Goal: Transaction & Acquisition: Purchase product/service

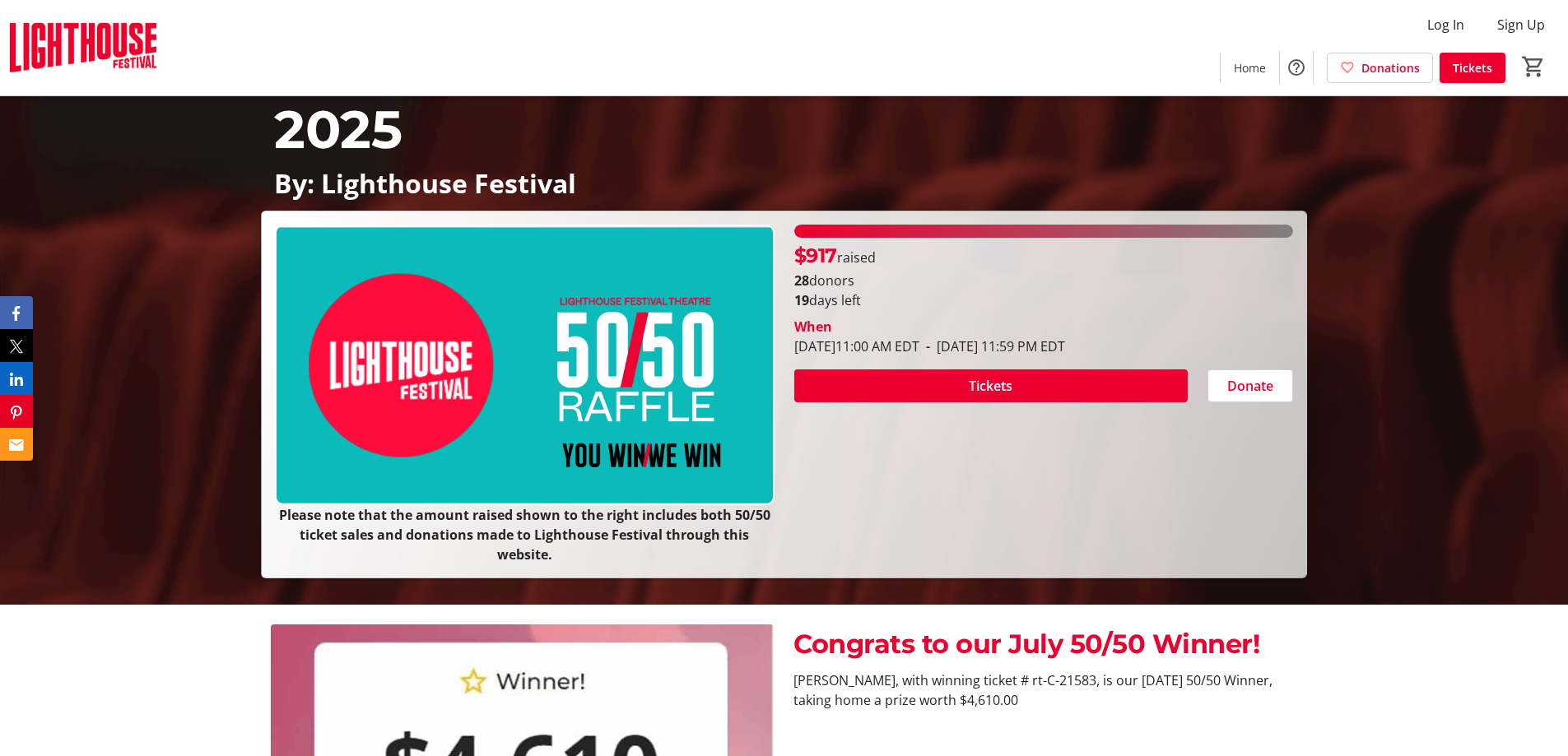
scroll to position [164, 0]
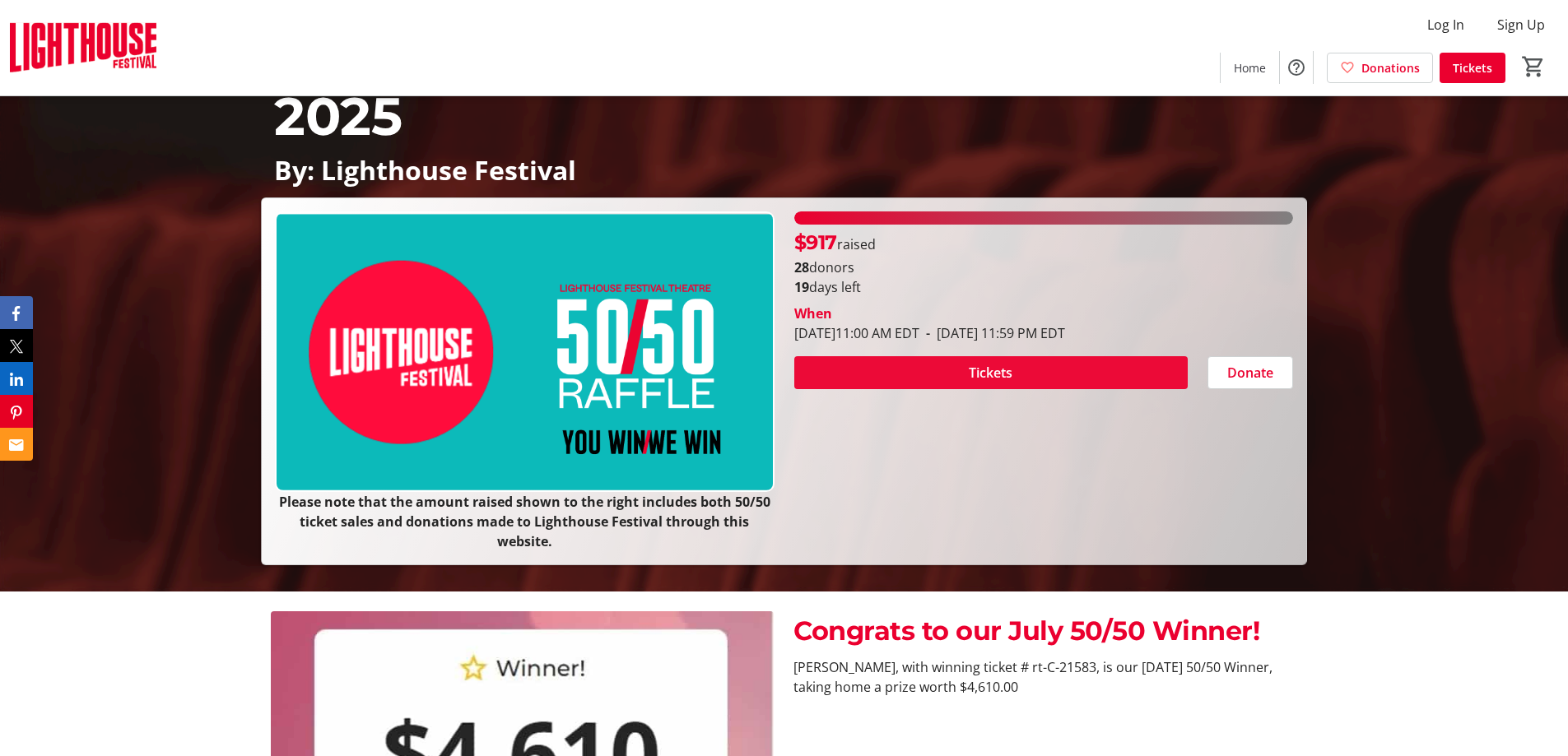
click at [986, 373] on span "Tickets" at bounding box center [990, 372] width 43 height 20
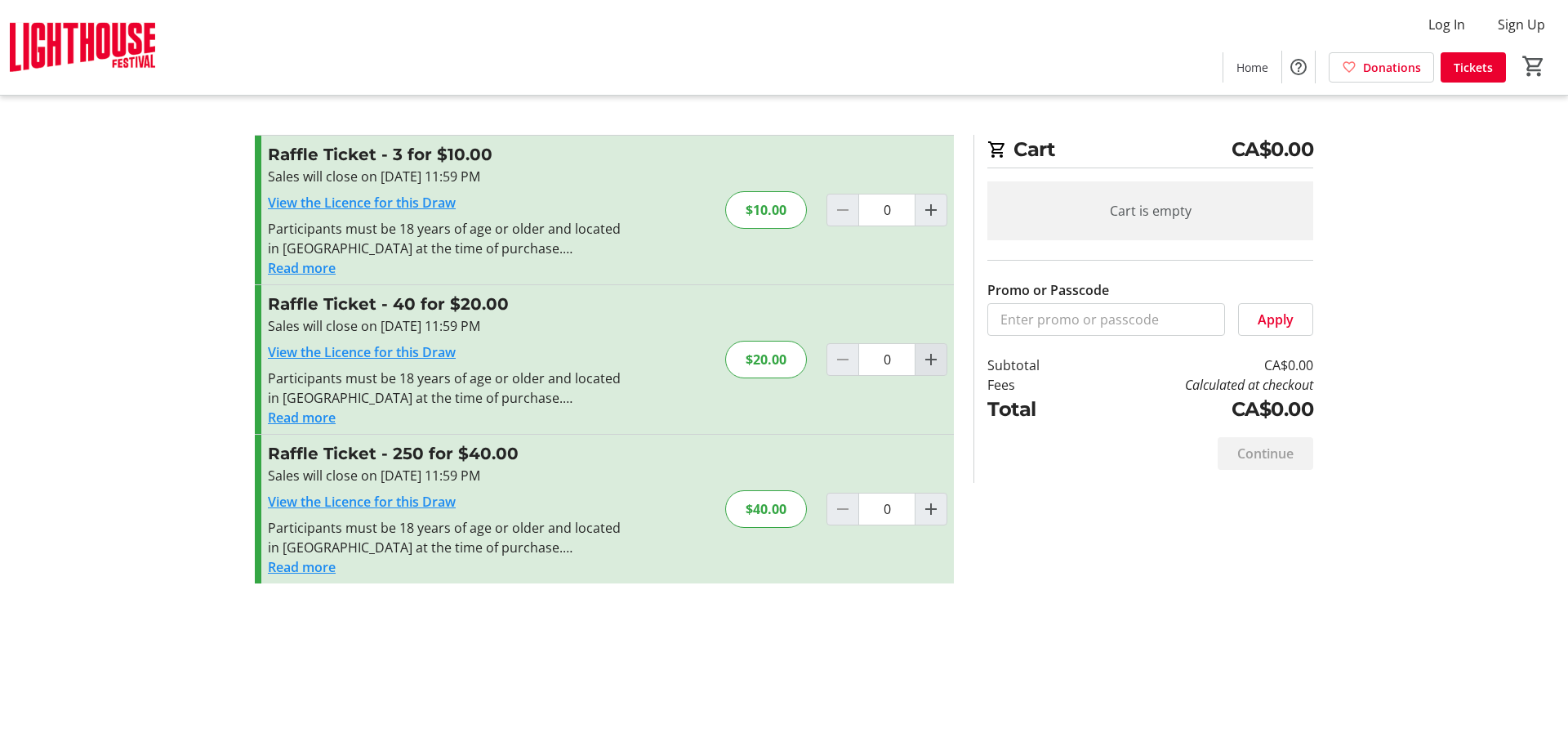
click at [930, 356] on mat-icon "Increment by one" at bounding box center [930, 359] width 19 height 19
type input "1"
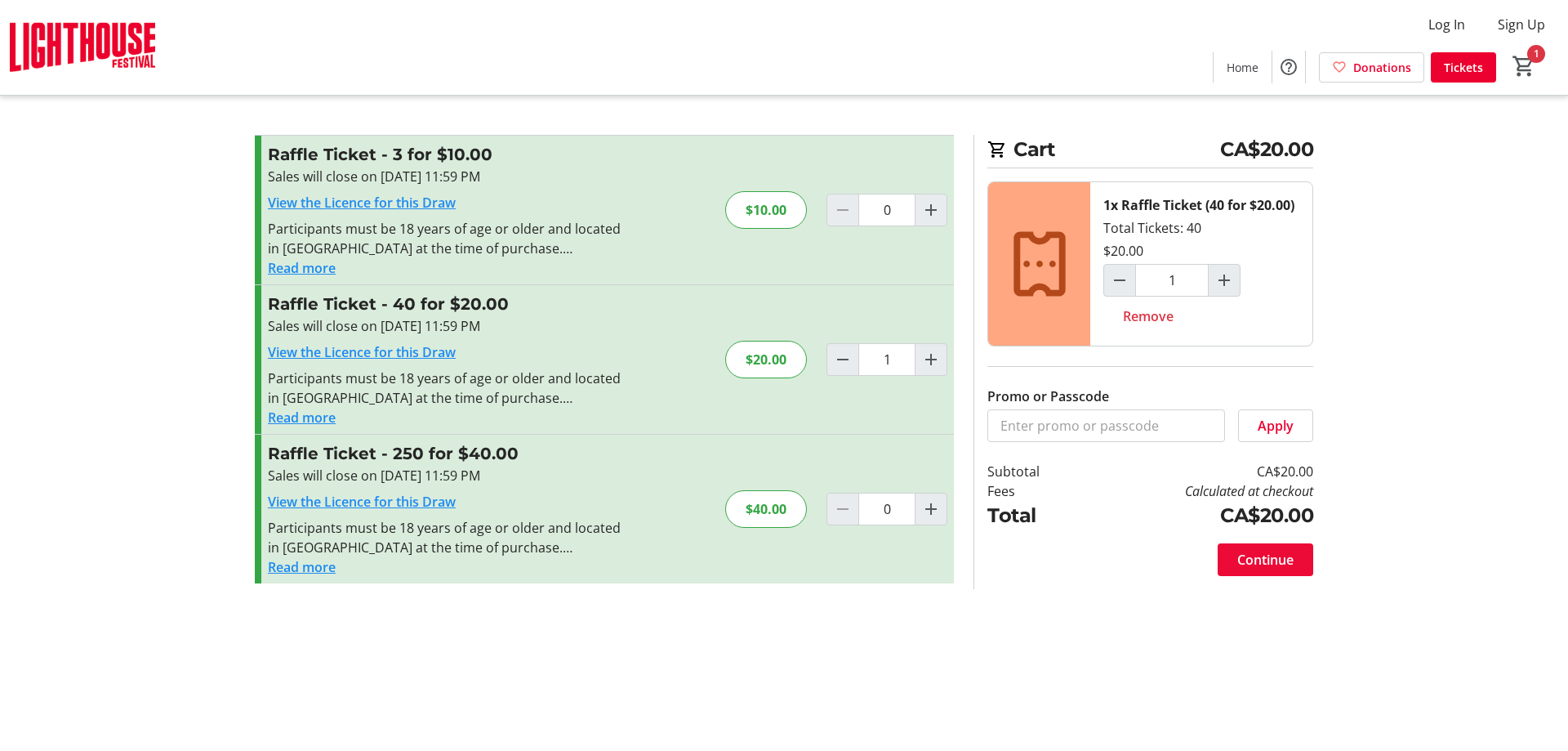
click at [1266, 562] on span "Continue" at bounding box center [1266, 559] width 57 height 19
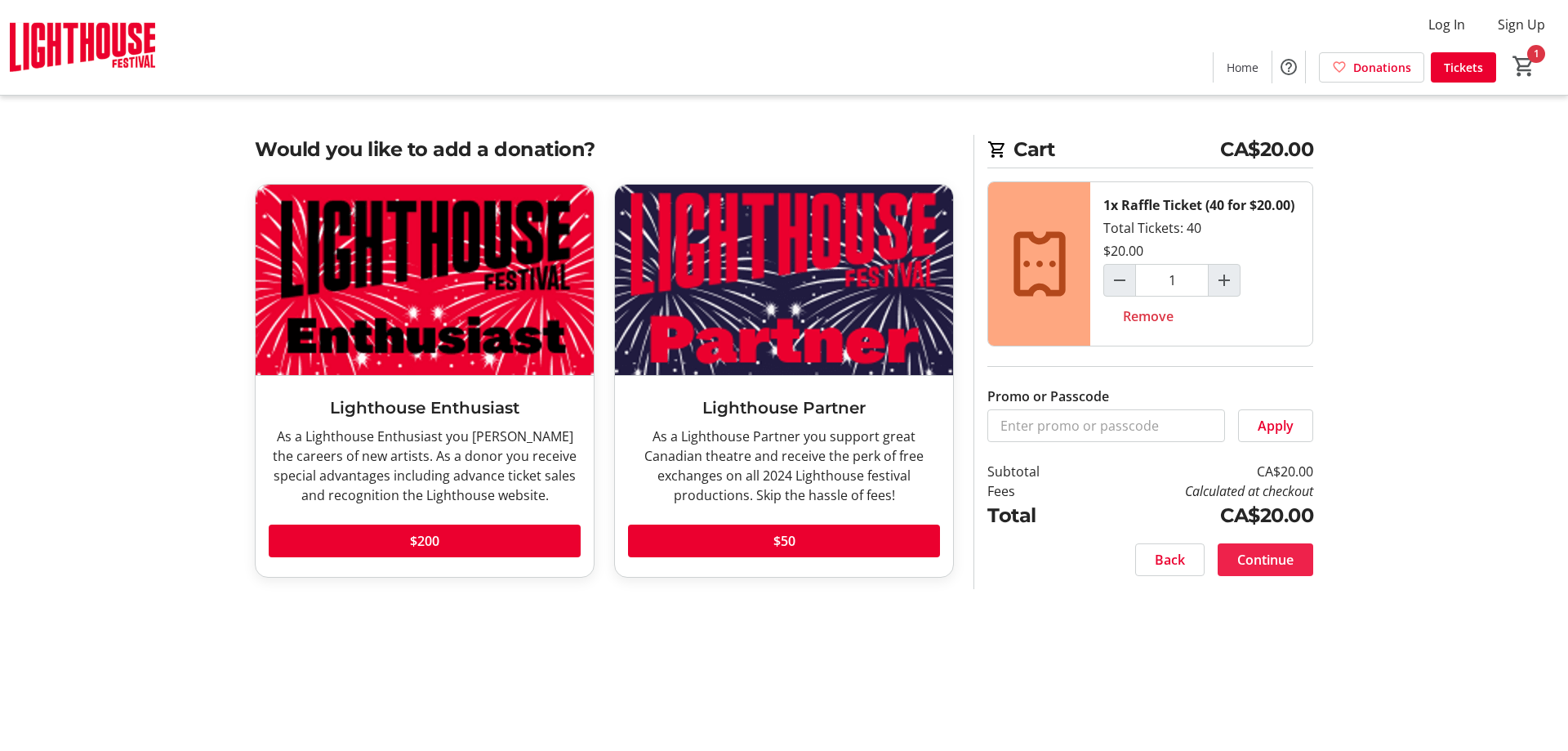
click at [1261, 552] on span "Continue" at bounding box center [1266, 559] width 57 height 19
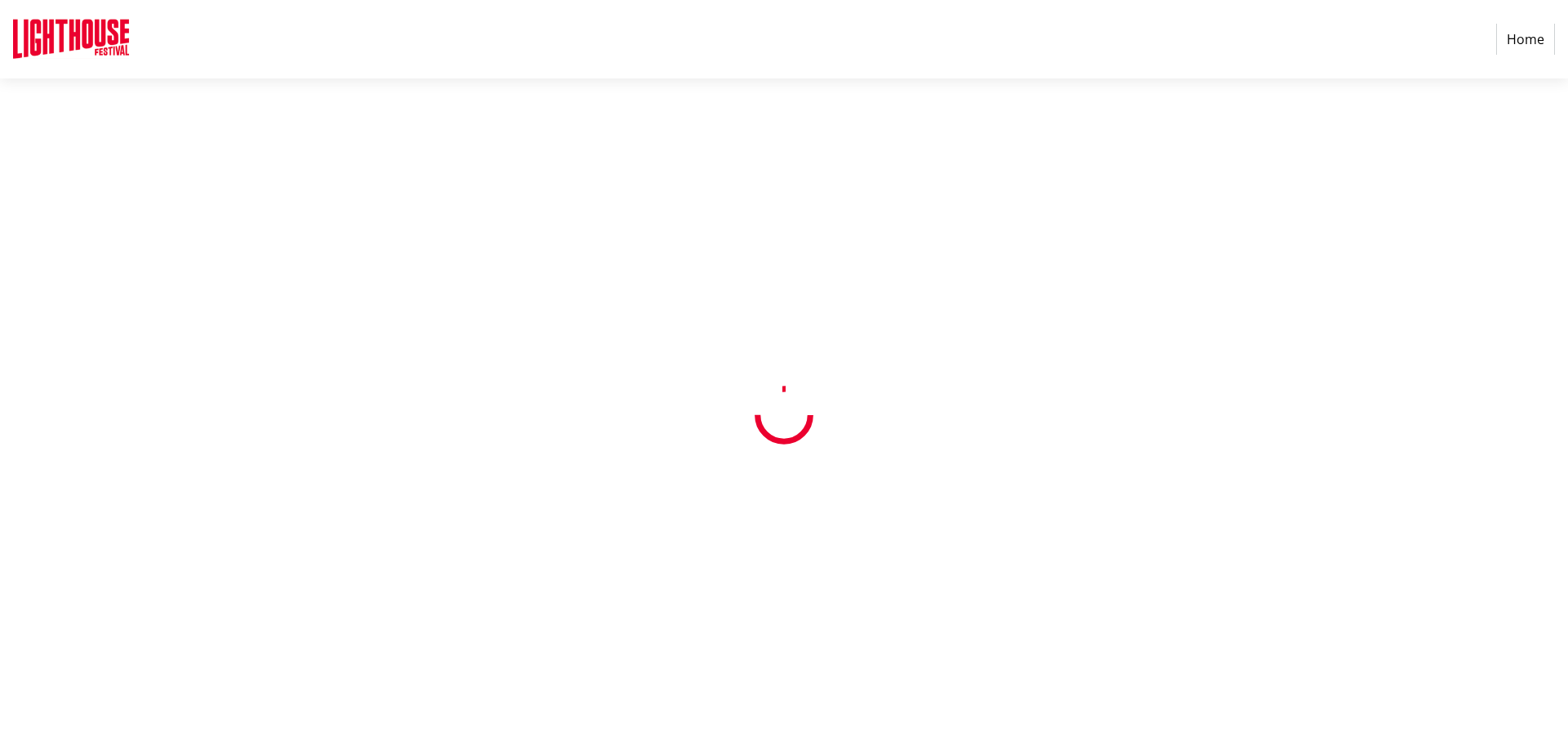
select select "CA"
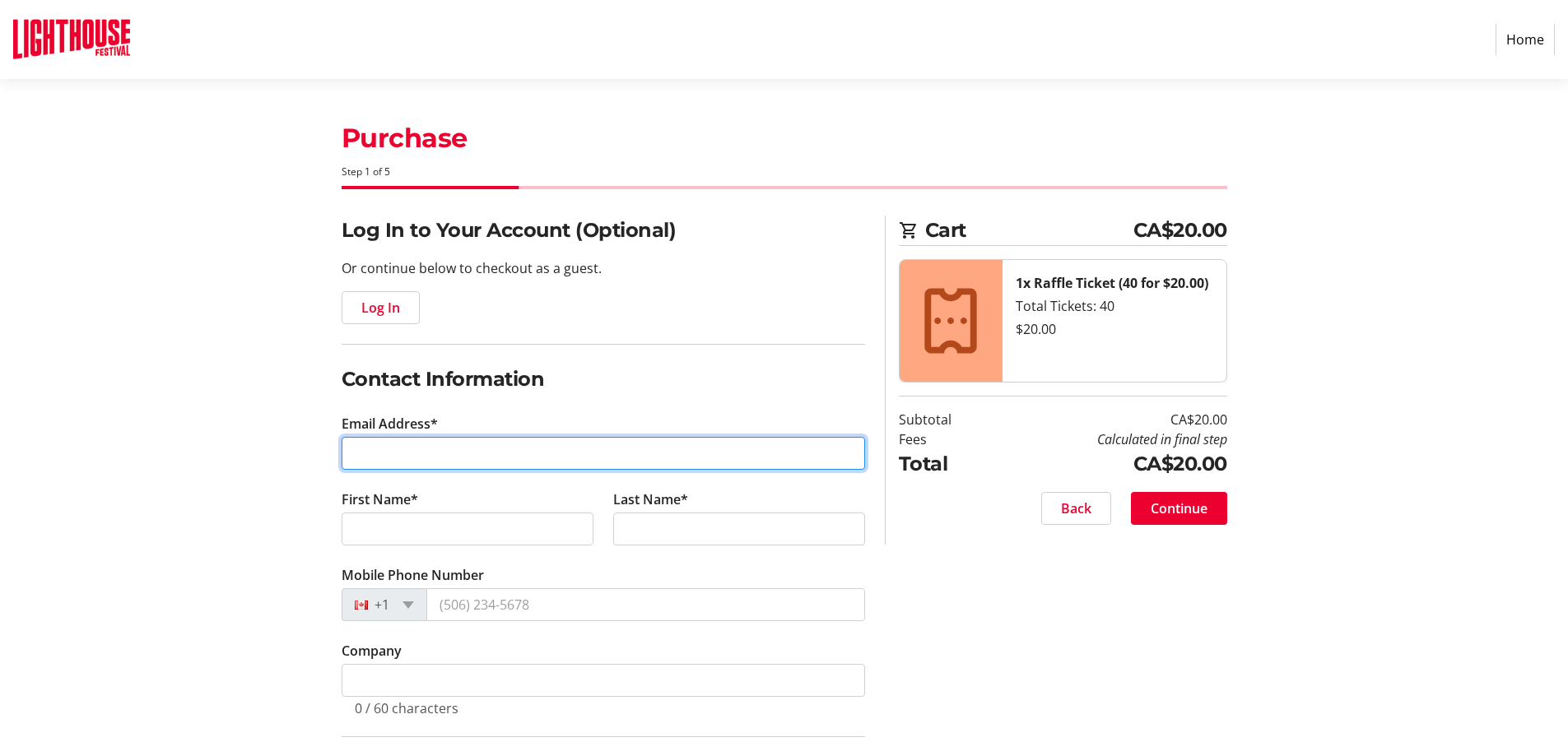
click at [351, 449] on input "Email Address*" at bounding box center [602, 453] width 523 height 33
type input "[EMAIL_ADDRESS][DOMAIN_NAME]"
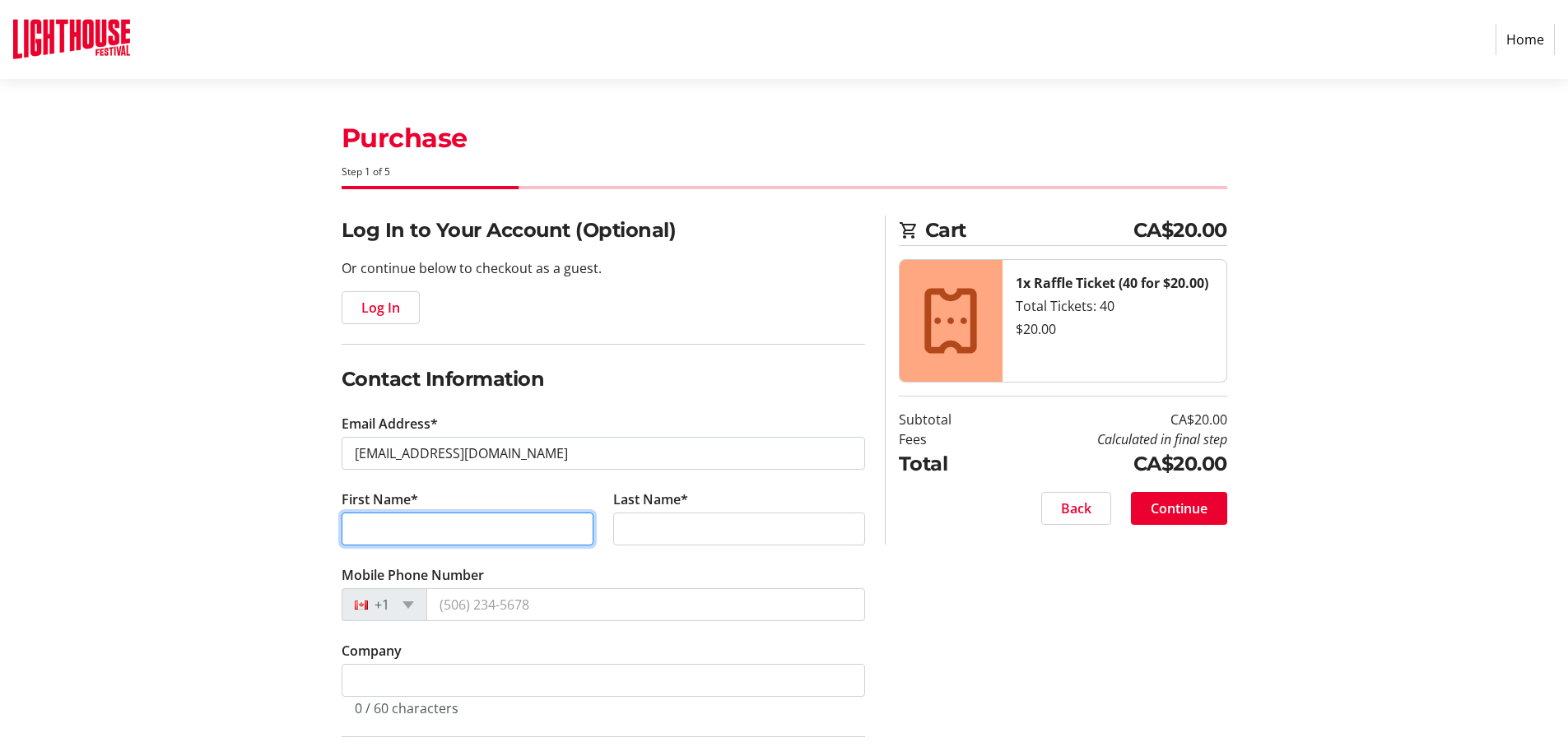
type input "[PERSON_NAME]"
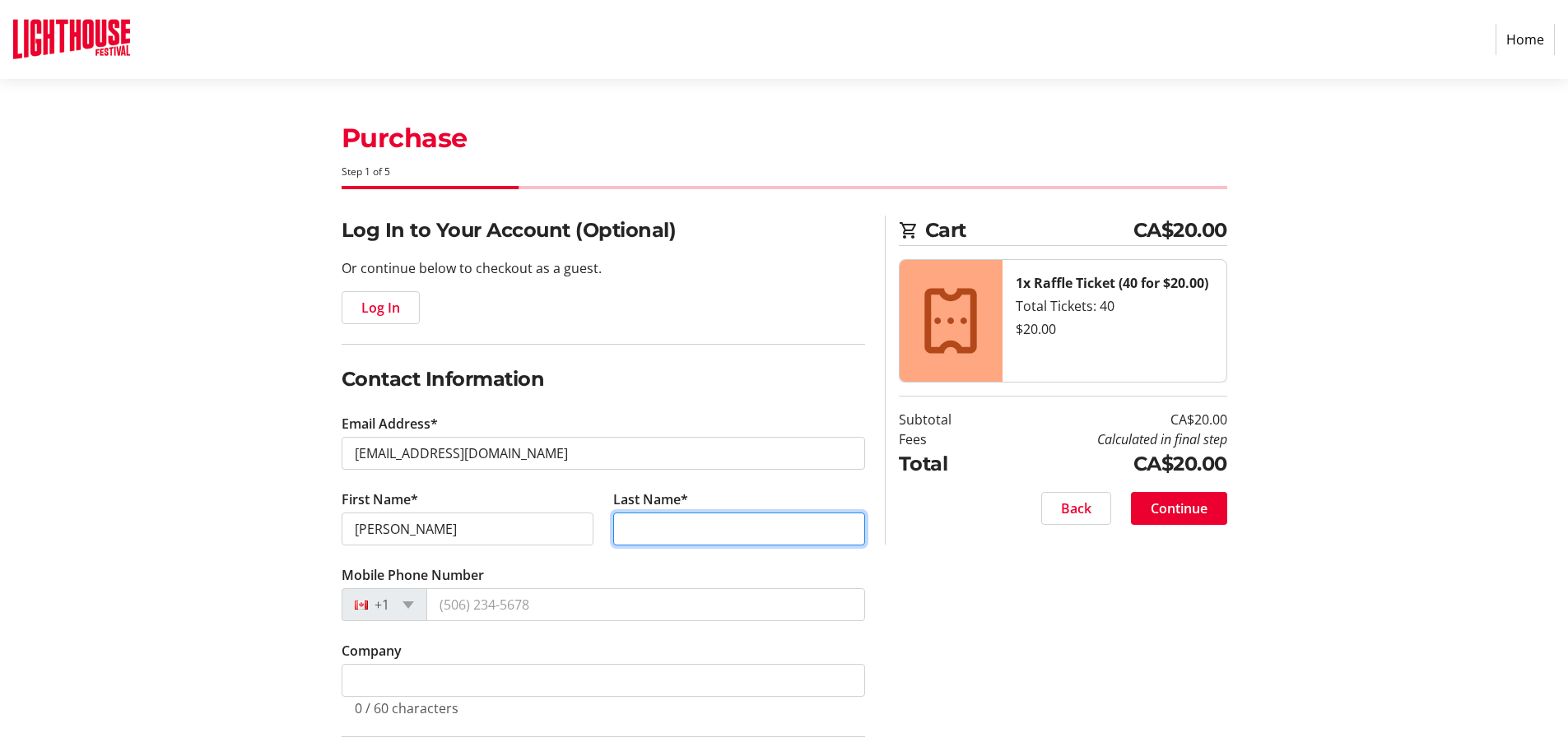
type input "[PERSON_NAME]"
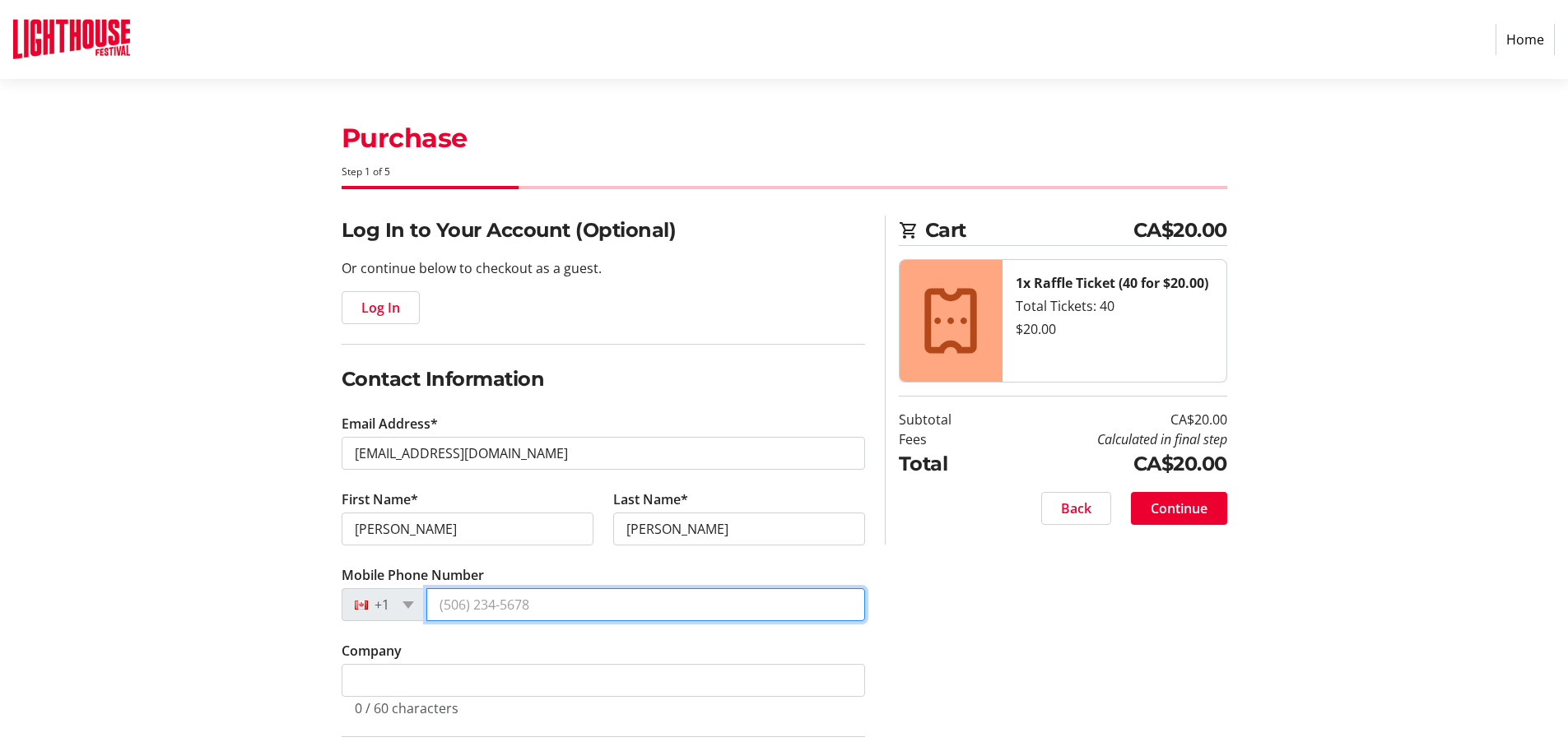
type input "[PHONE_NUMBER]"
type input "[STREET_ADDRESS]"
type input "Simcoe"
select select "ON"
type input "N3Y 2Y4"
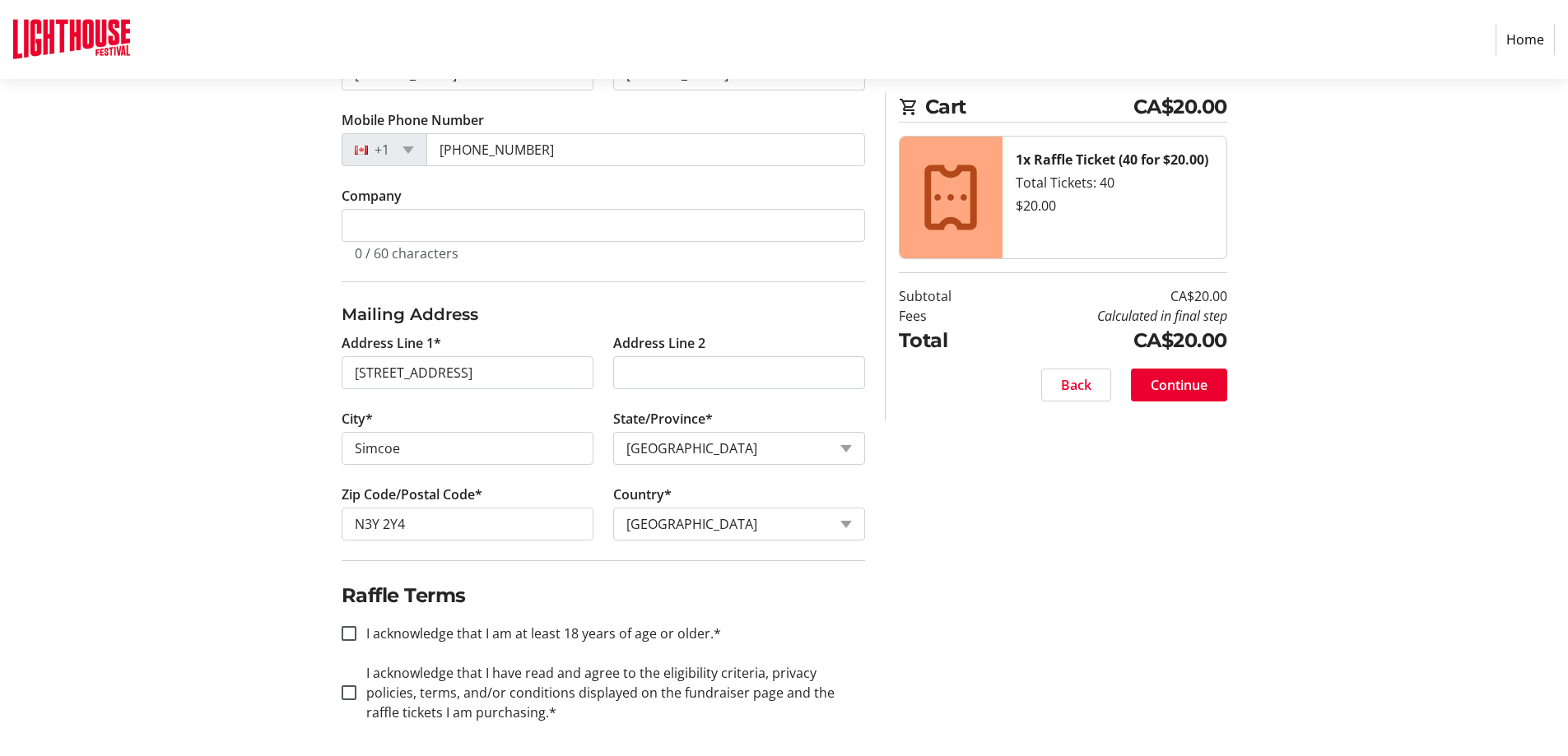
scroll to position [461, 0]
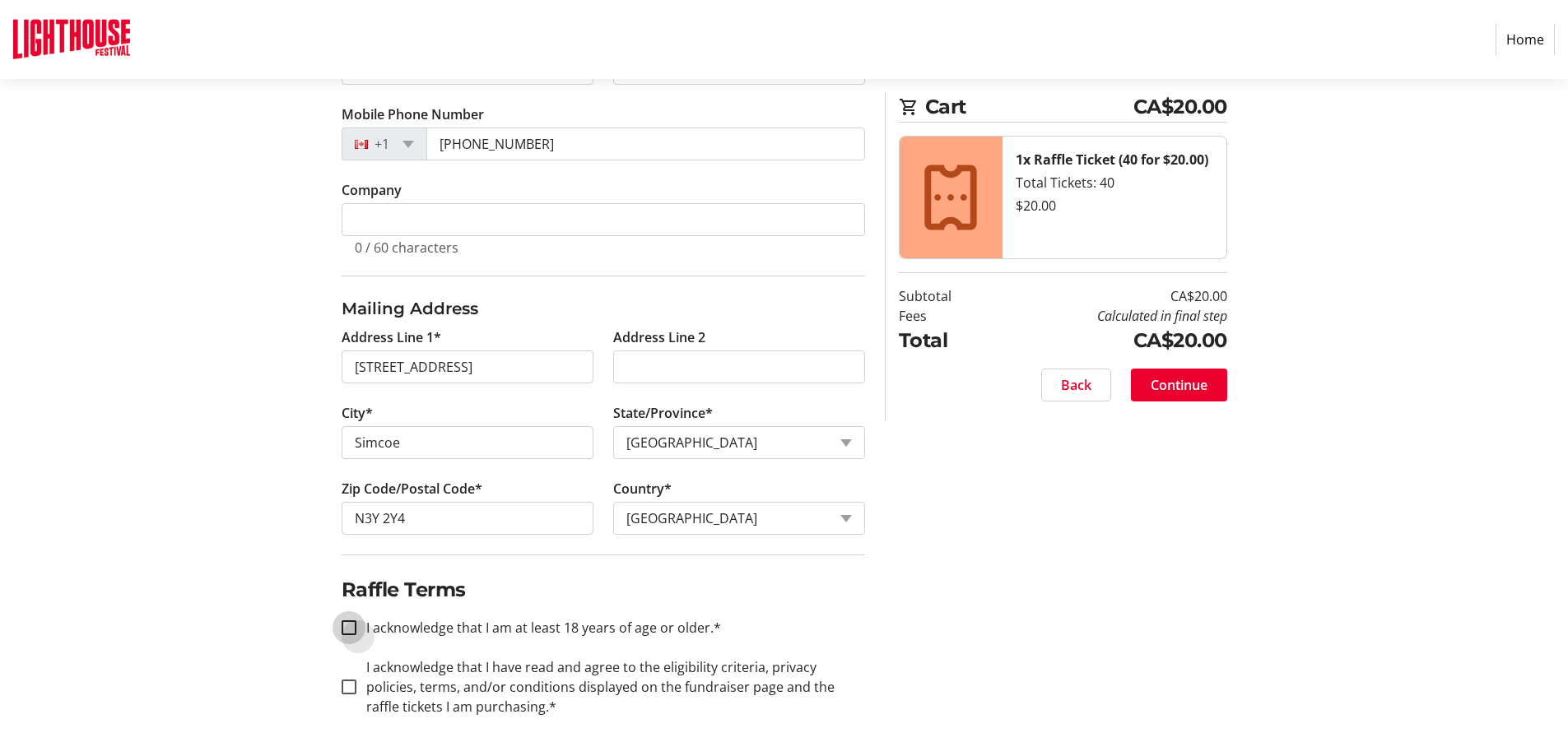
click at [346, 625] on input "I acknowledge that I am at least 18 years of age or older.*" at bounding box center [348, 627] width 14 height 14
checkbox input "true"
click at [345, 678] on div at bounding box center [349, 687] width 39 height 39
checkbox input "true"
click at [1183, 388] on span "Continue" at bounding box center [1178, 384] width 57 height 20
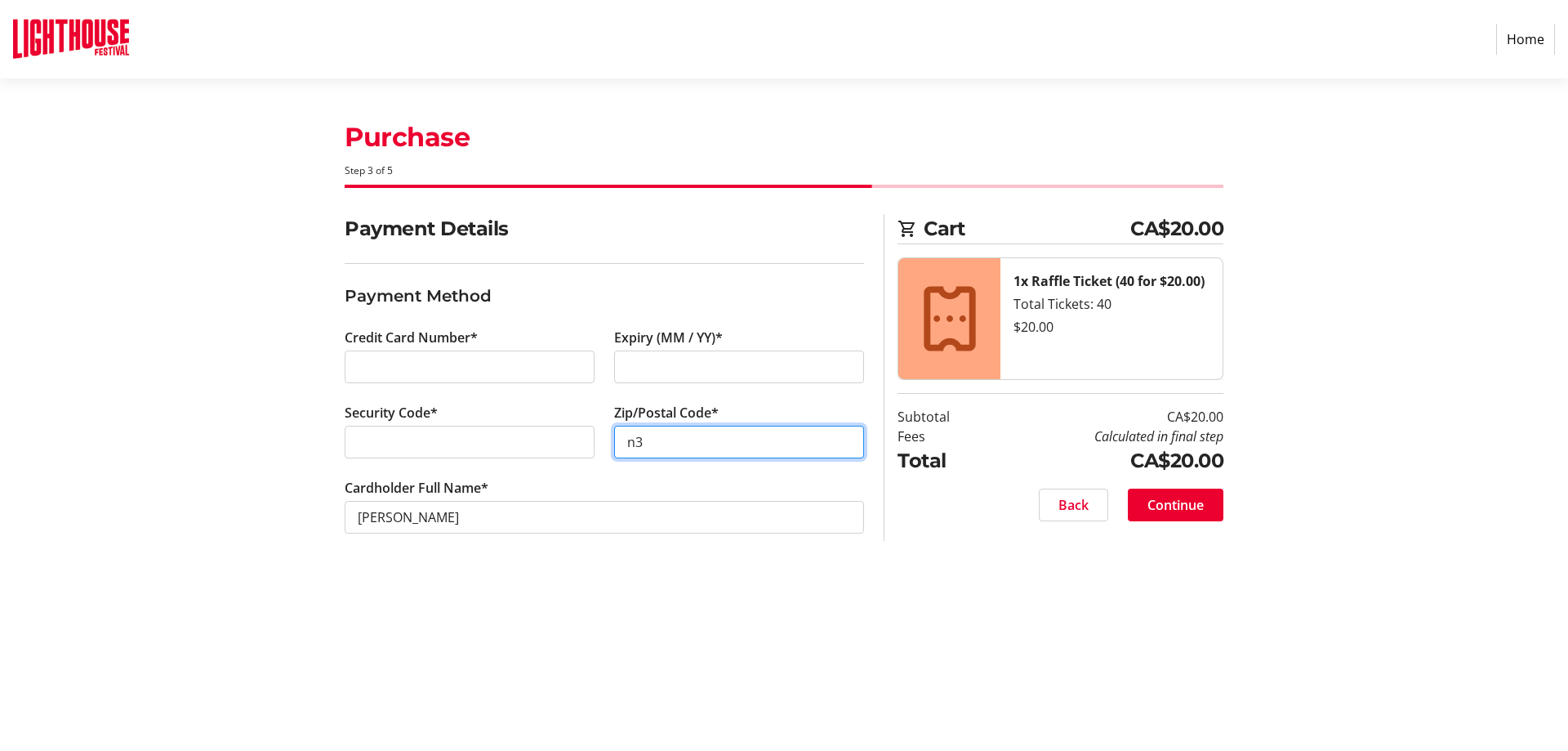
type input "n"
type input "N3Y 2Y4"
click at [1165, 502] on span "Continue" at bounding box center [1175, 504] width 57 height 19
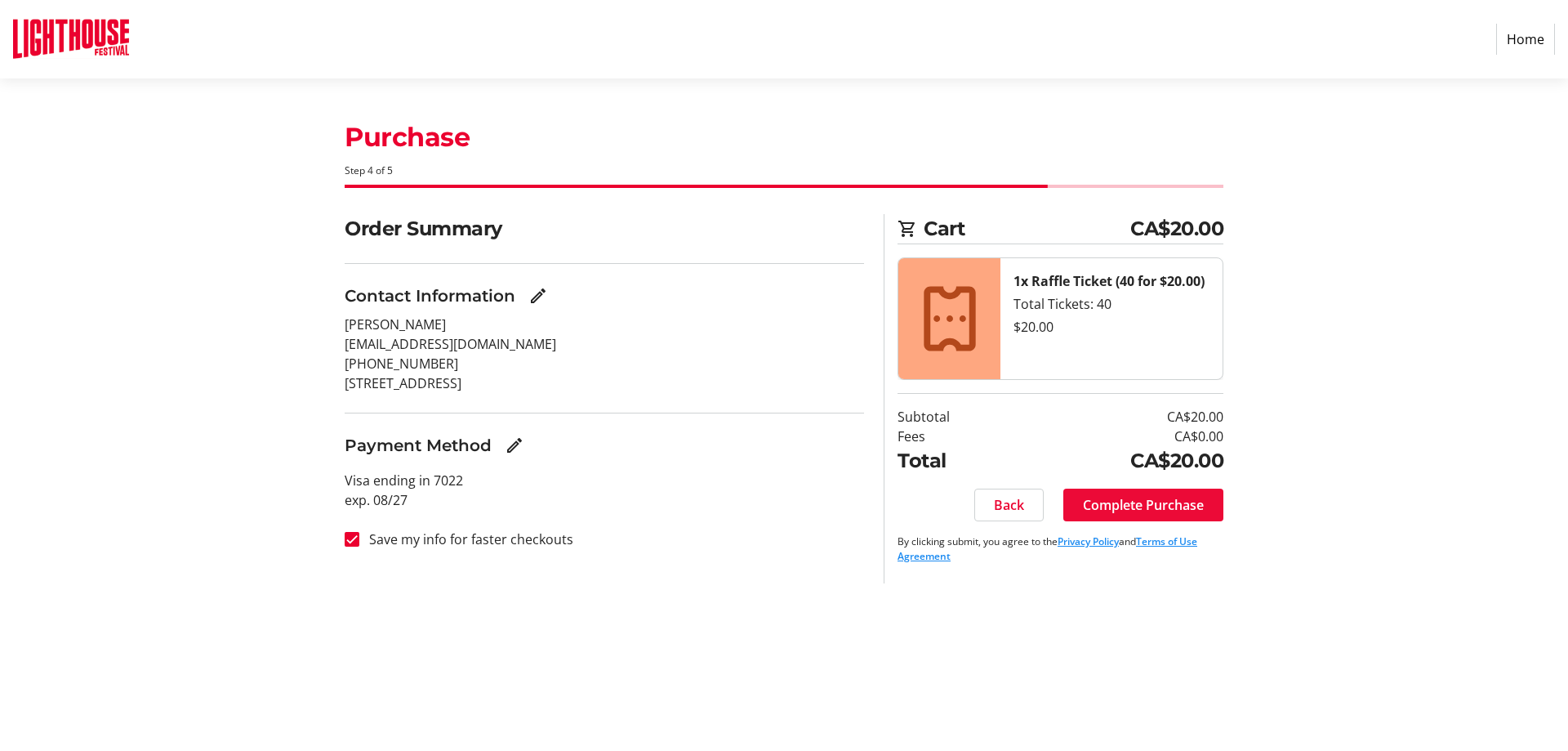
click at [1148, 503] on span "Complete Purchase" at bounding box center [1143, 504] width 121 height 19
